Goal: Check status: Check status

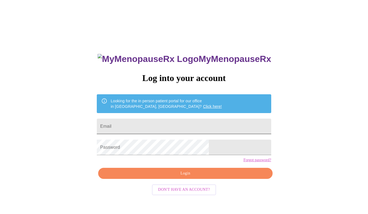
scroll to position [6, 0]
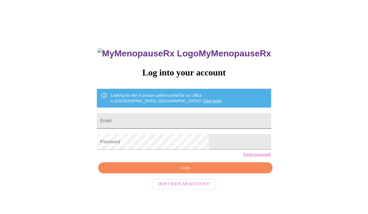
click at [167, 118] on input "Email" at bounding box center [184, 121] width 174 height 16
type input "[EMAIL_ADDRESS][DOMAIN_NAME]"
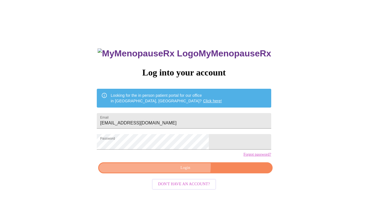
click at [176, 172] on span "Login" at bounding box center [184, 168] width 161 height 7
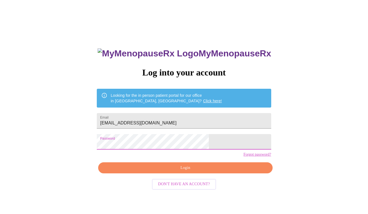
click at [172, 172] on span "Login" at bounding box center [184, 168] width 161 height 7
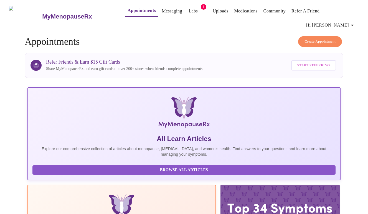
click at [135, 14] on link "Appointments" at bounding box center [141, 11] width 28 height 8
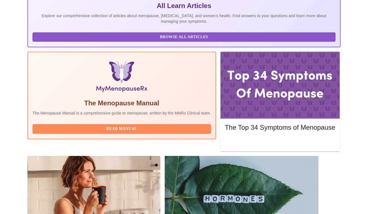
scroll to position [134, 0]
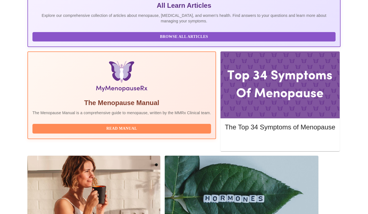
drag, startPoint x: 124, startPoint y: 93, endPoint x: 76, endPoint y: 91, distance: 48.5
drag, startPoint x: 124, startPoint y: 94, endPoint x: 68, endPoint y: 93, distance: 56.0
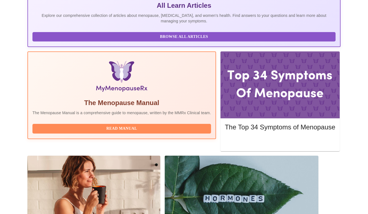
copy h3 "[PERSON_NAME], WHNP-BC"
